Goal: Information Seeking & Learning: Learn about a topic

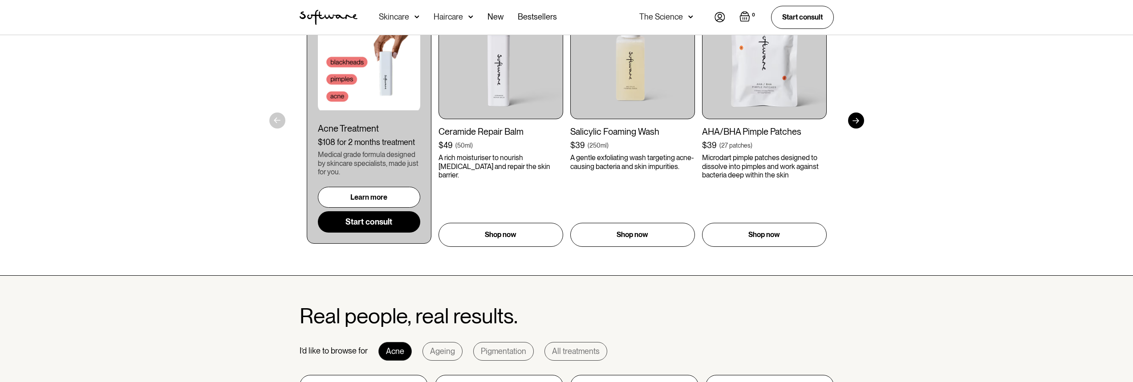
scroll to position [401, 0]
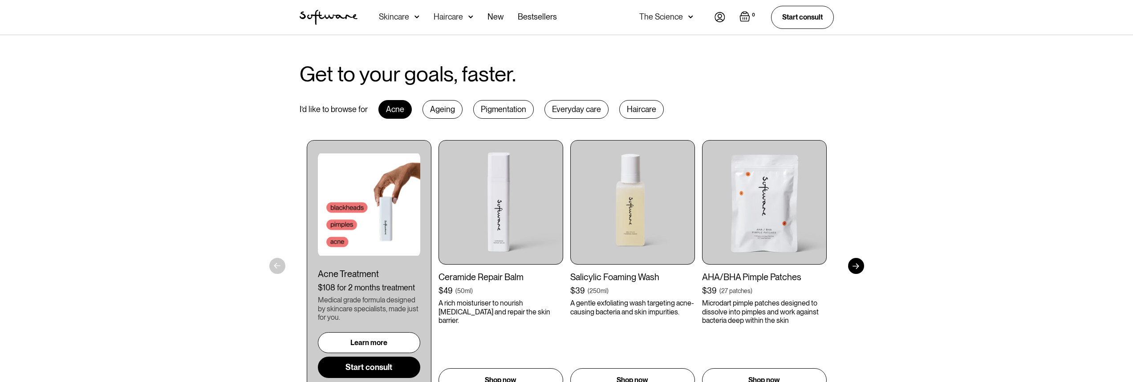
click at [441, 111] on div "Ageing" at bounding box center [443, 109] width 40 height 19
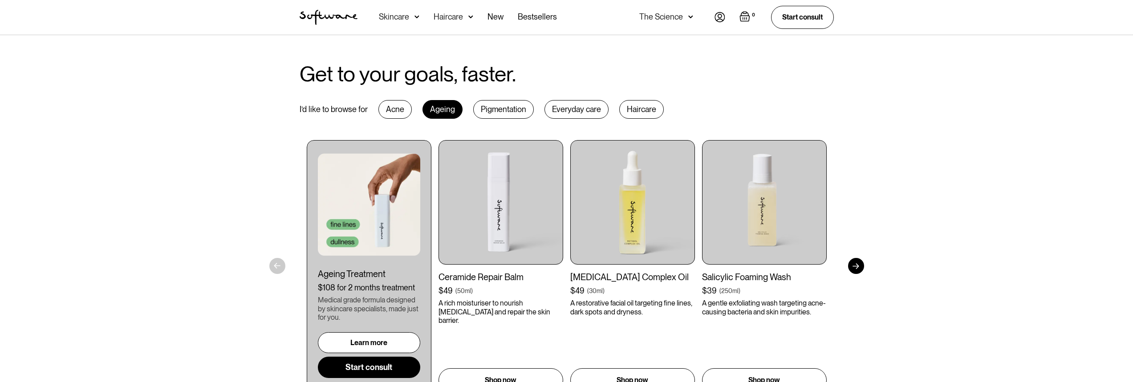
click at [391, 100] on div "Acne" at bounding box center [394, 109] width 33 height 19
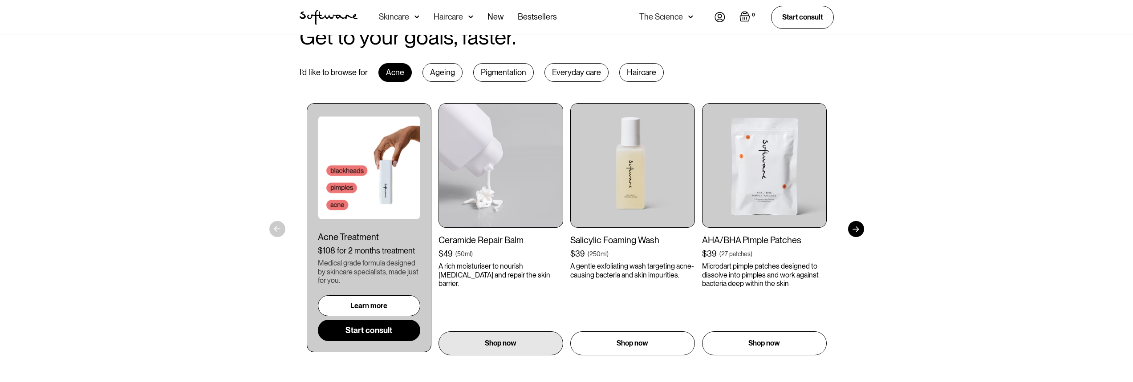
scroll to position [356, 0]
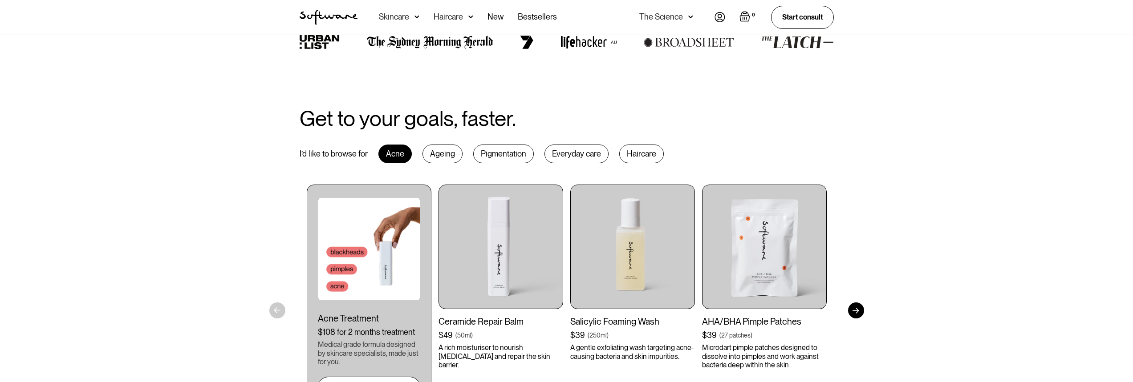
click at [632, 150] on div "Haircare" at bounding box center [641, 154] width 45 height 19
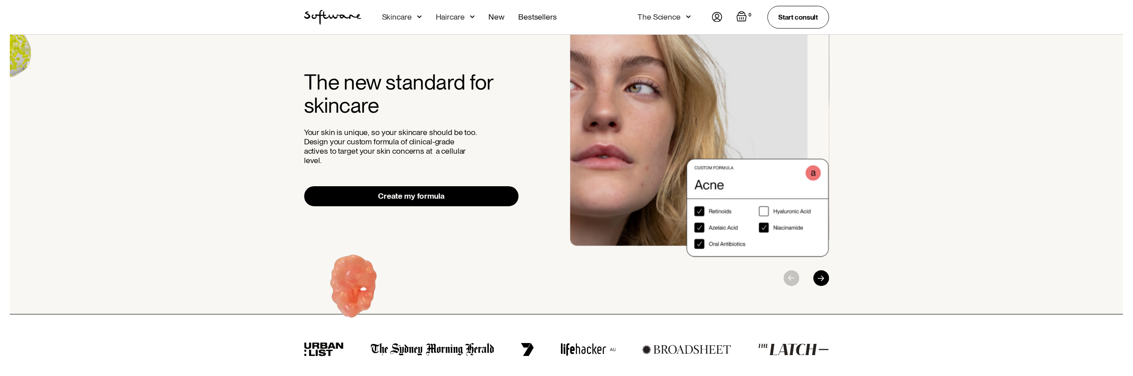
scroll to position [0, 0]
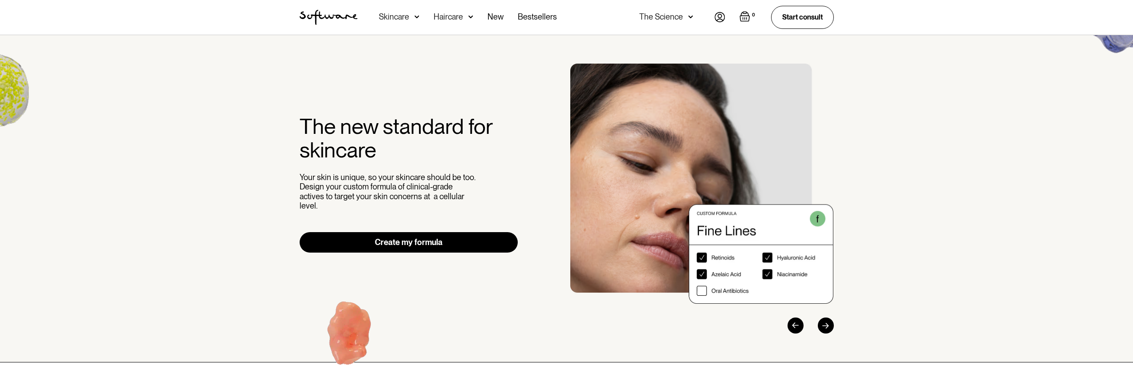
click at [418, 16] on img at bounding box center [417, 16] width 5 height 9
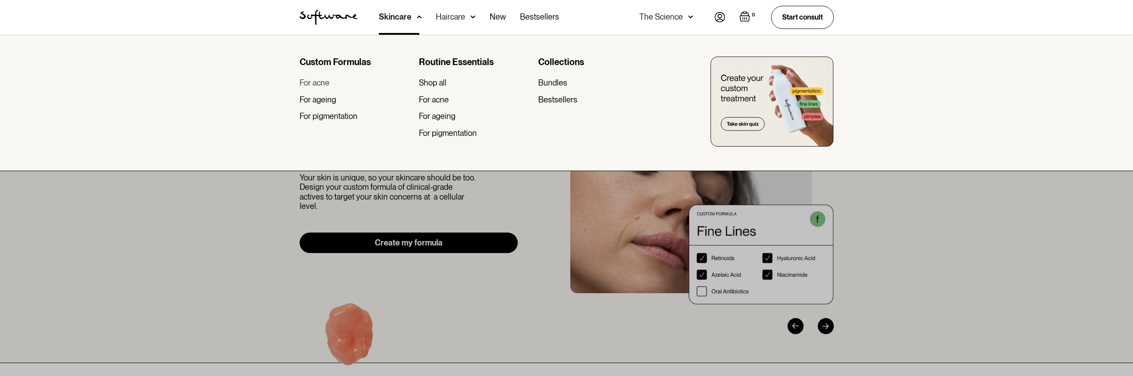
click at [327, 84] on div "For acne" at bounding box center [315, 83] width 30 height 10
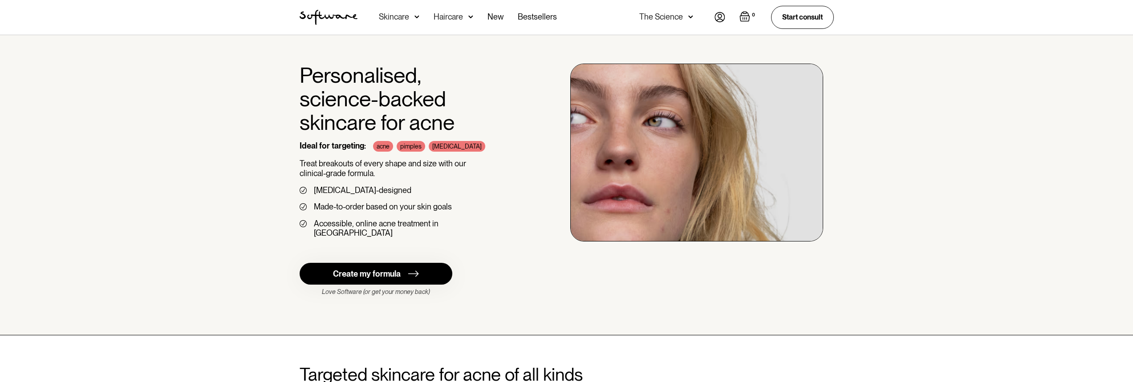
click at [394, 15] on div "Skincare" at bounding box center [394, 16] width 30 height 9
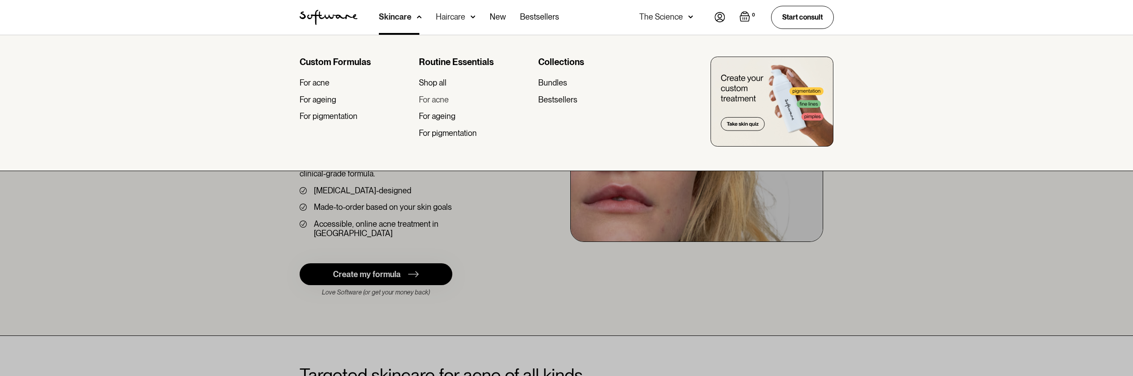
click at [439, 101] on div "For acne" at bounding box center [434, 100] width 30 height 10
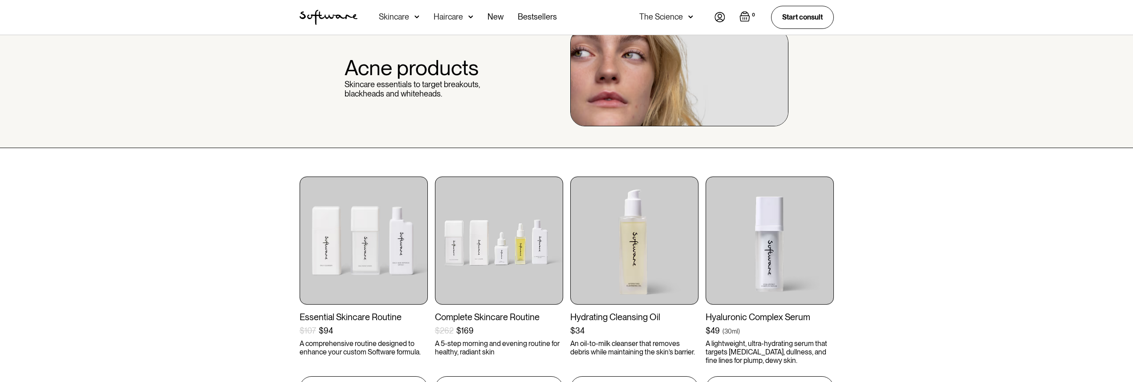
scroll to position [178, 0]
